Goal: Task Accomplishment & Management: Use online tool/utility

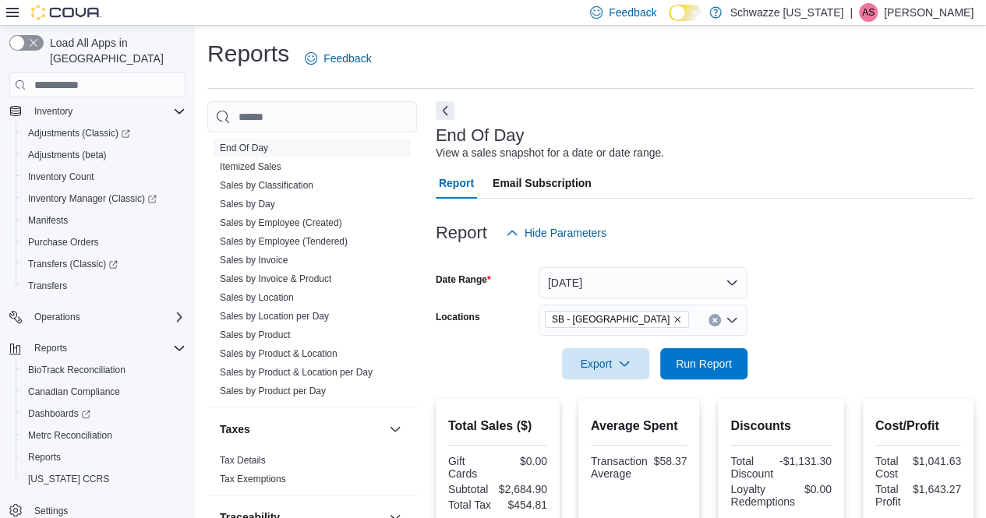
scroll to position [1138, 0]
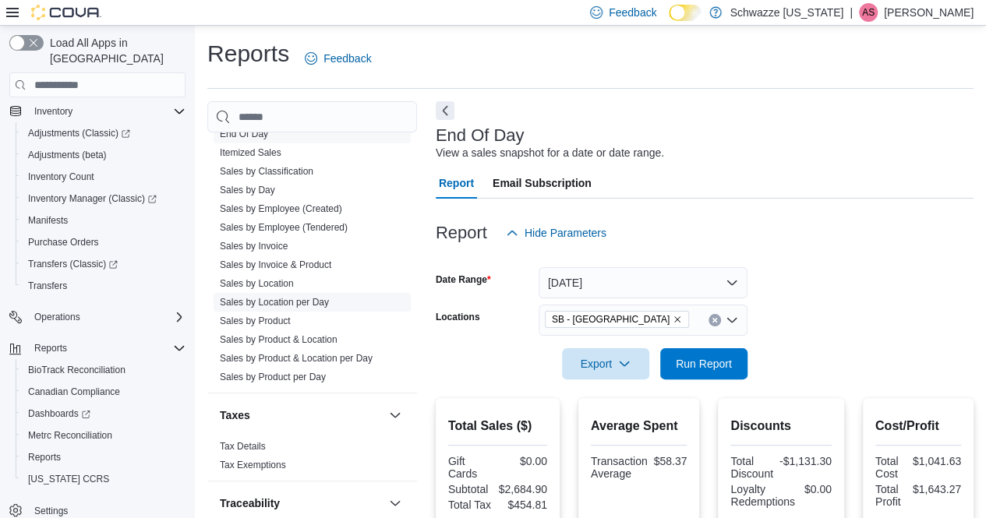
click at [311, 300] on link "Sales by Location per Day" at bounding box center [274, 302] width 109 height 11
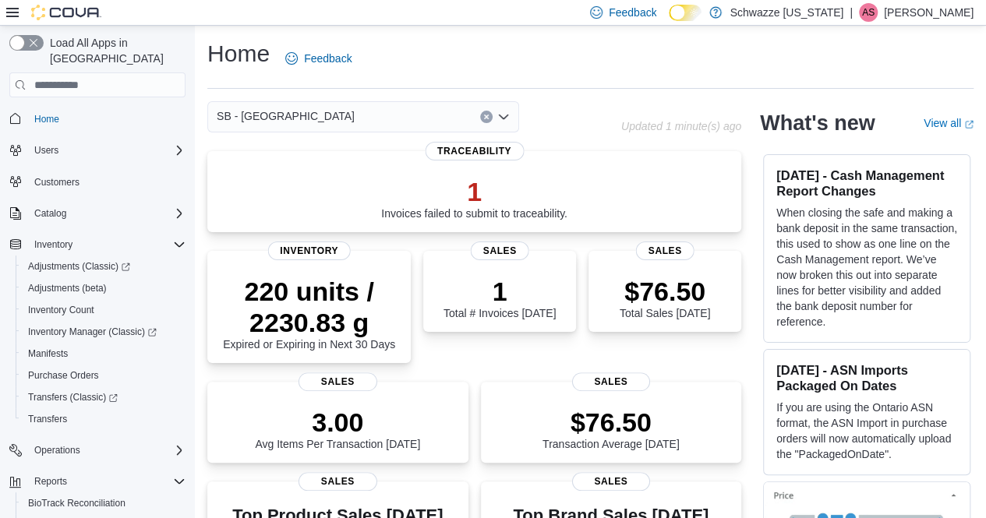
scroll to position [133, 0]
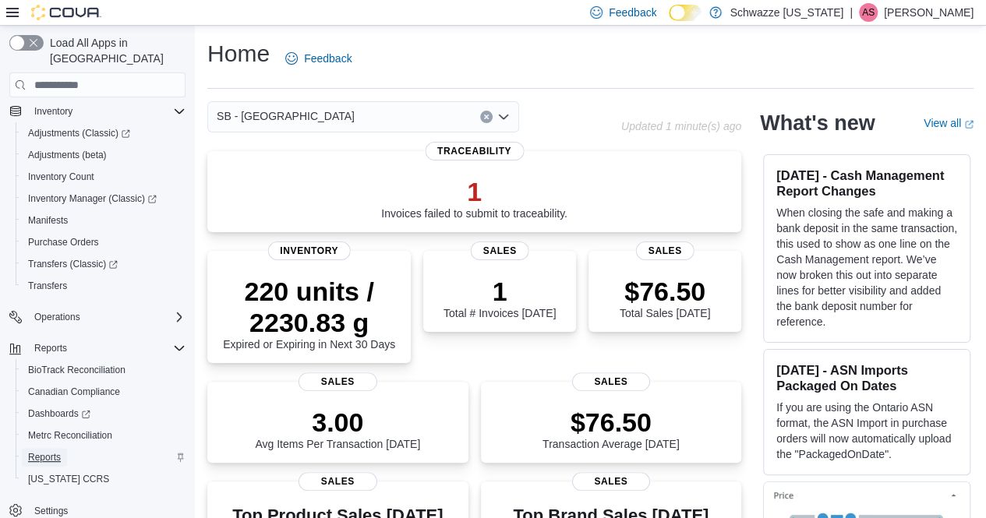
click at [49, 451] on span "Reports" at bounding box center [44, 457] width 33 height 12
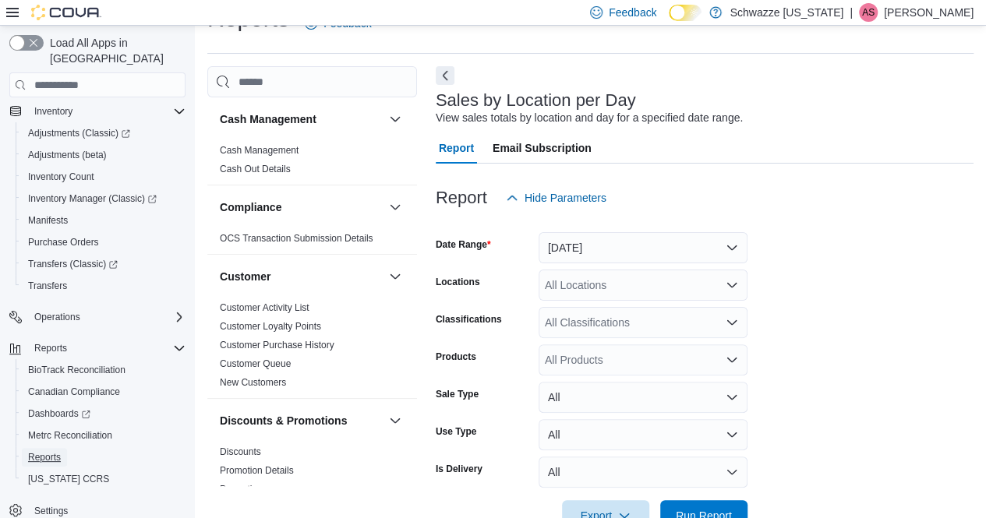
scroll to position [36, 0]
click at [573, 277] on div "All Locations" at bounding box center [642, 284] width 209 height 31
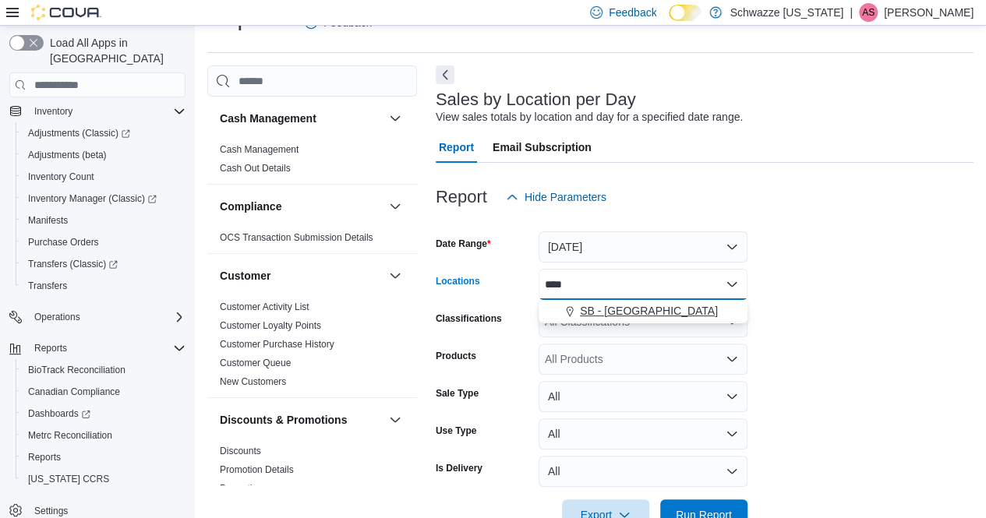
type input "****"
click at [590, 305] on span "SB - [GEOGRAPHIC_DATA]" at bounding box center [649, 311] width 138 height 16
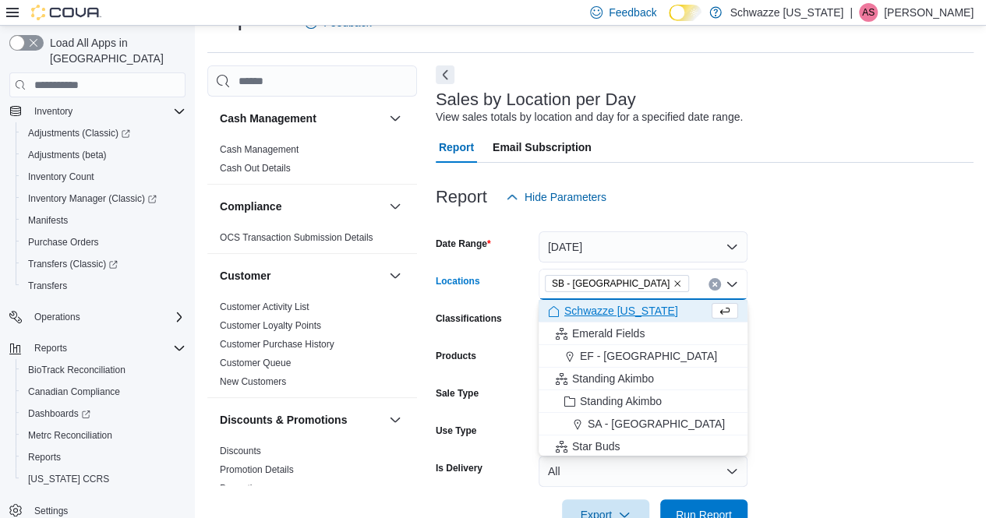
click at [778, 306] on form "Date Range Yesterday Locations SB - Longmont Combo box. Selected. SB - Longmont…" at bounding box center [705, 372] width 538 height 318
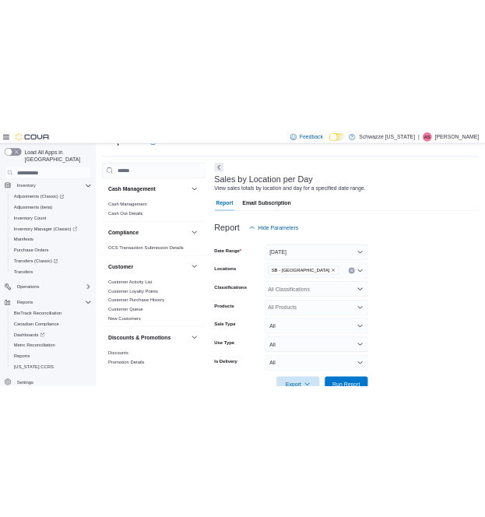
scroll to position [79, 0]
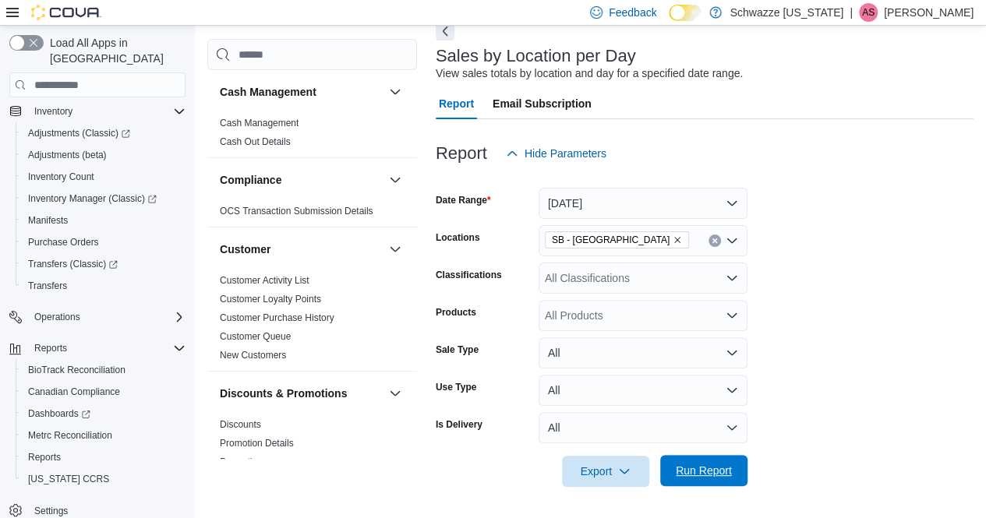
click at [710, 475] on span "Run Report" at bounding box center [704, 471] width 56 height 16
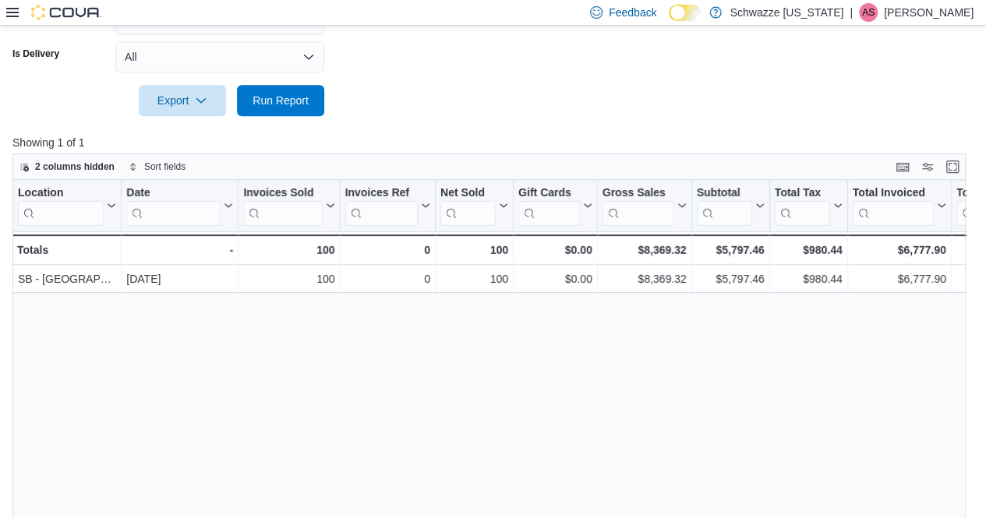
click at [11, 13] on icon at bounding box center [12, 12] width 12 height 12
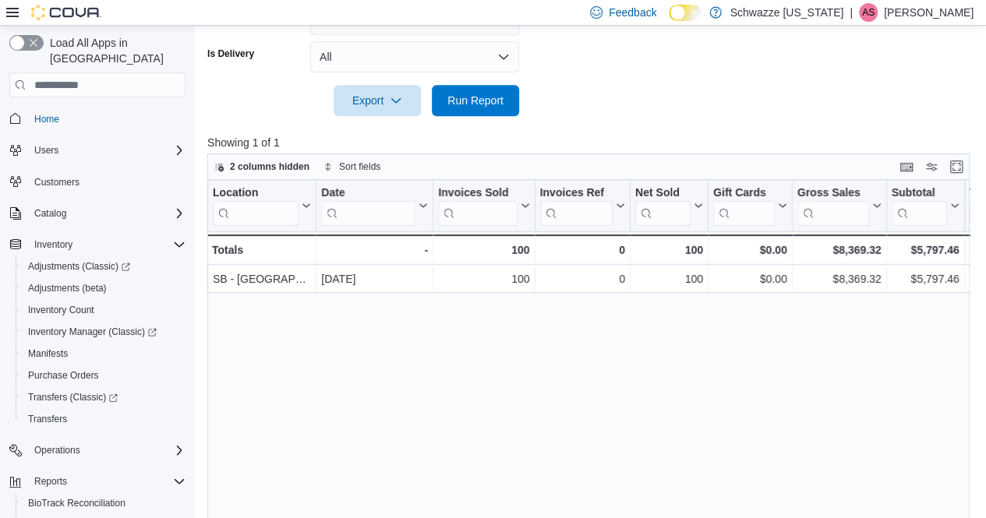
scroll to position [133, 0]
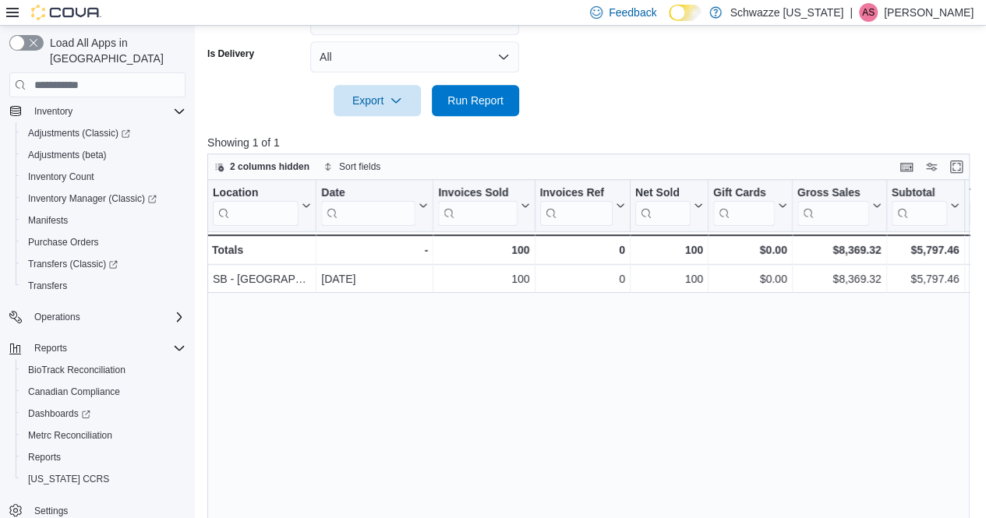
click at [58, 451] on span "Reports" at bounding box center [44, 457] width 33 height 12
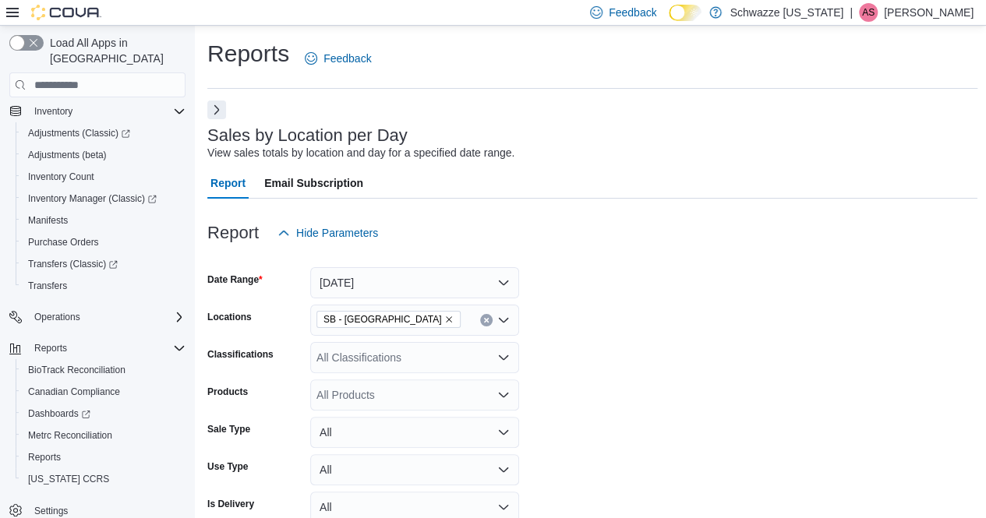
click at [219, 119] on button "Next" at bounding box center [216, 110] width 19 height 19
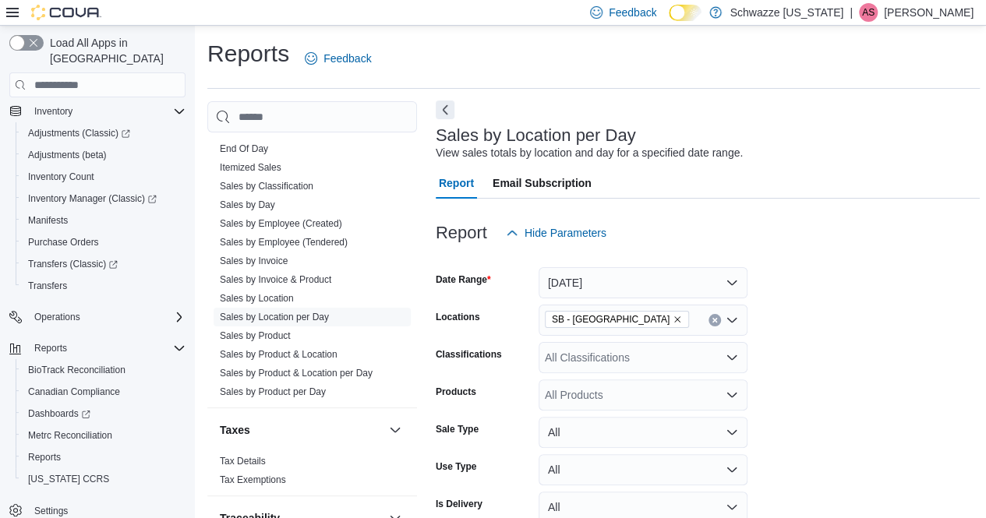
scroll to position [1062, 0]
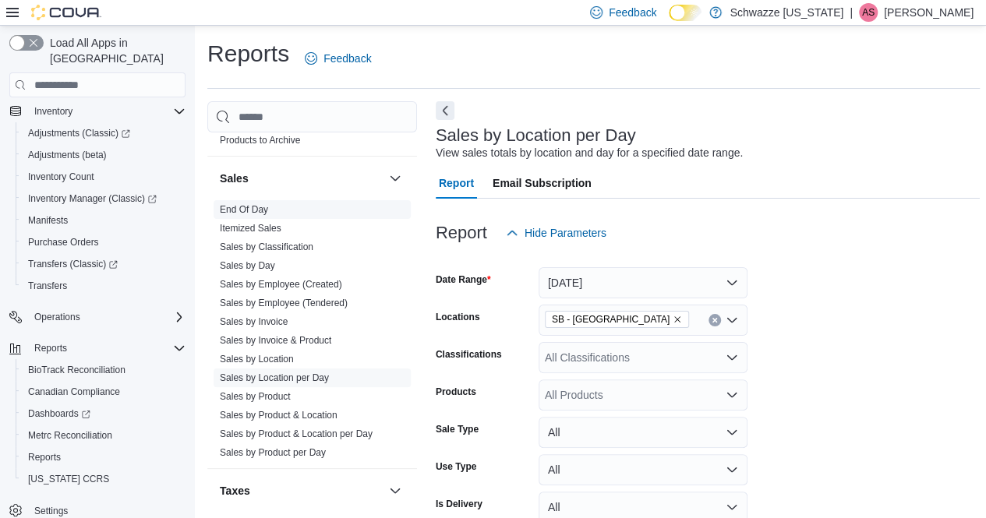
click at [262, 208] on link "End Of Day" at bounding box center [244, 209] width 48 height 11
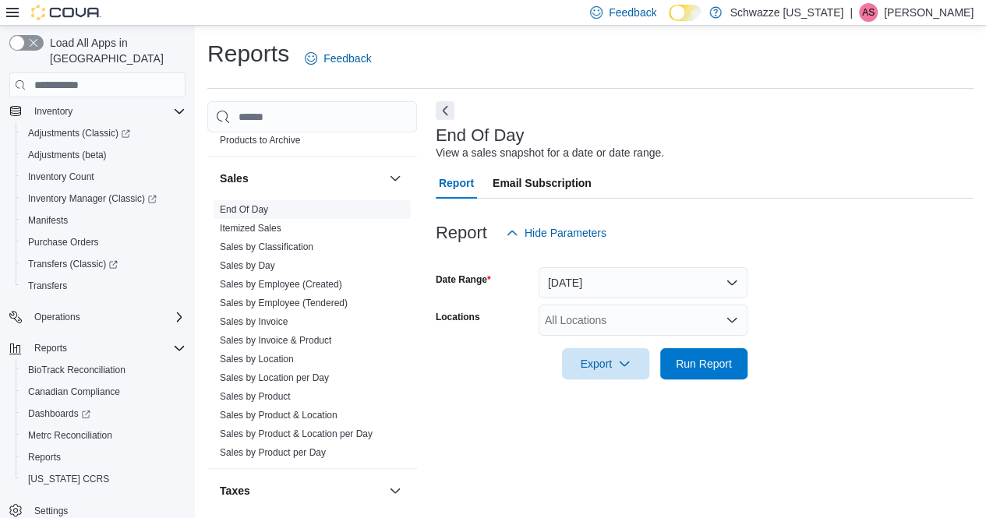
scroll to position [16, 0]
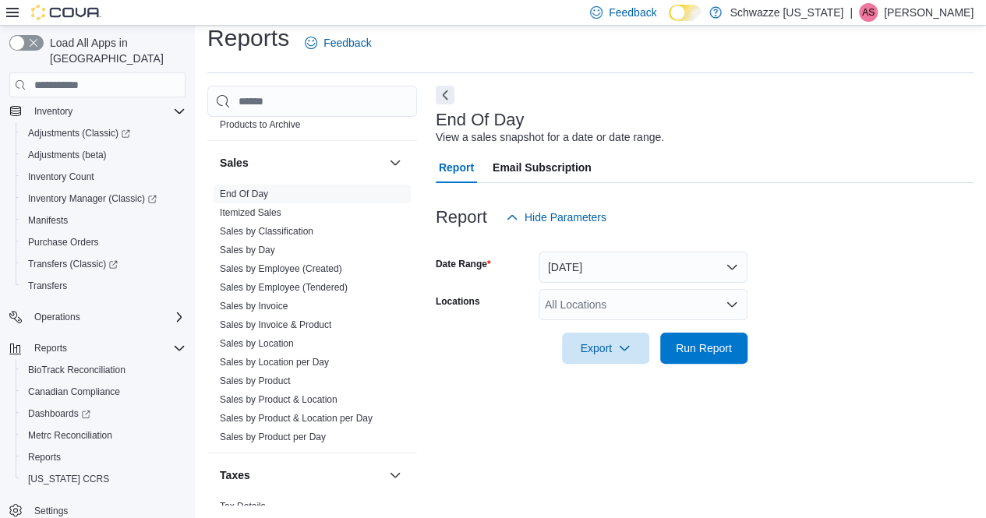
click at [605, 306] on div "All Locations" at bounding box center [642, 304] width 209 height 31
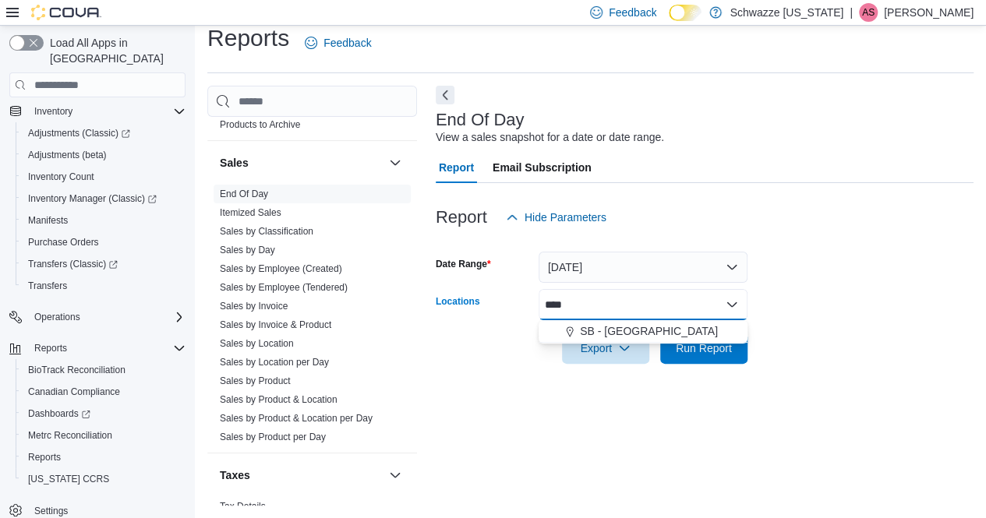
type input "****"
click at [630, 337] on span "SB - [GEOGRAPHIC_DATA]" at bounding box center [649, 331] width 138 height 16
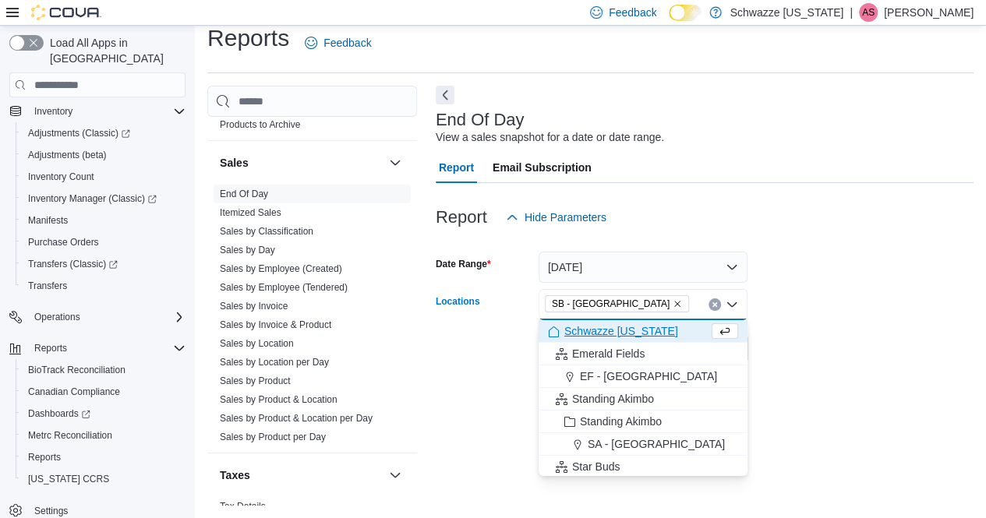
click at [826, 297] on form "Date Range Today Locations SB - Longmont Combo box. Selected. SB - Longmont. Pr…" at bounding box center [705, 298] width 538 height 131
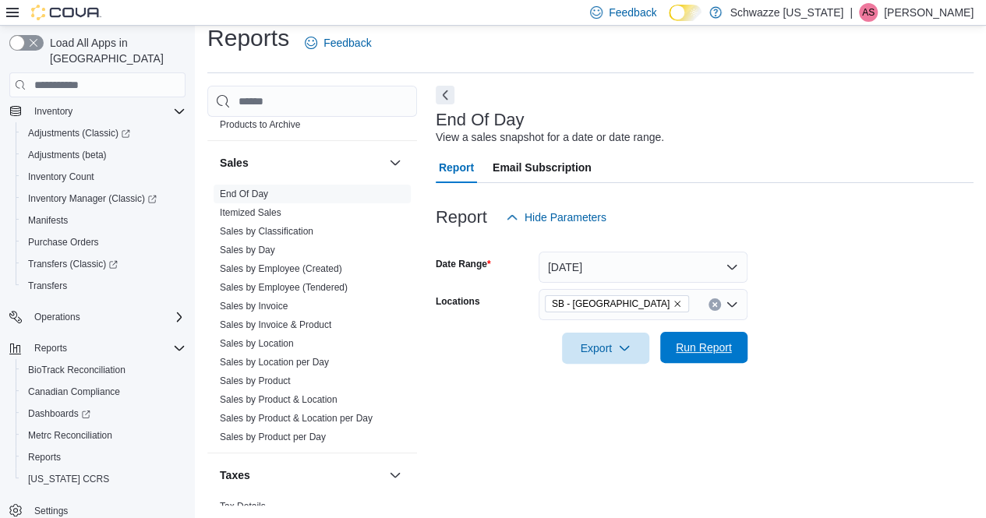
click at [718, 348] on span "Run Report" at bounding box center [704, 348] width 56 height 16
